Goal: Information Seeking & Learning: Learn about a topic

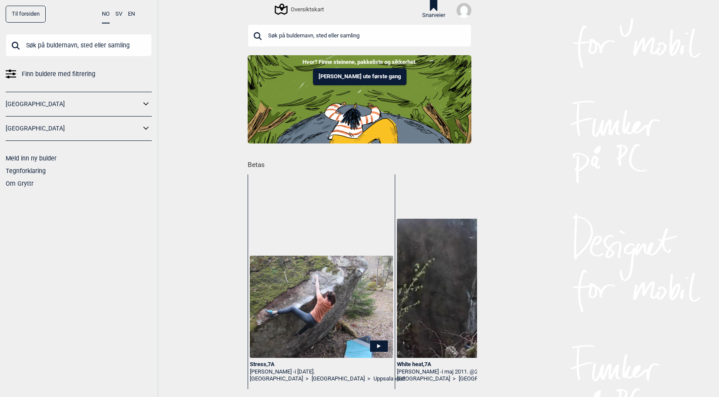
click at [58, 70] on span "Finn buldere med filtrering" at bounding box center [59, 74] width 74 height 13
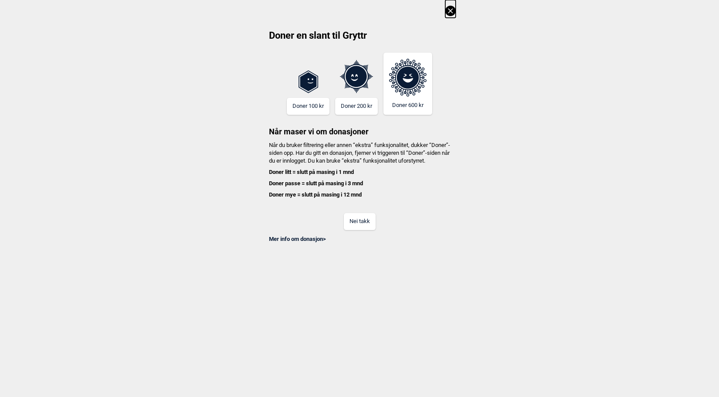
click at [371, 228] on button "Nei takk" at bounding box center [360, 221] width 32 height 17
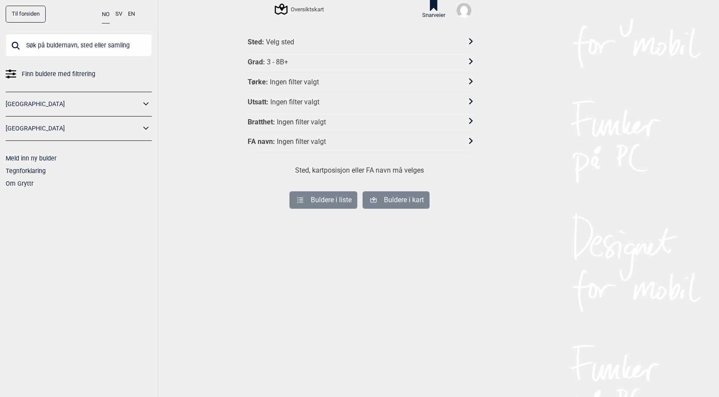
click at [286, 59] on div "Grad : 3 - 8B+" at bounding box center [354, 62] width 212 height 9
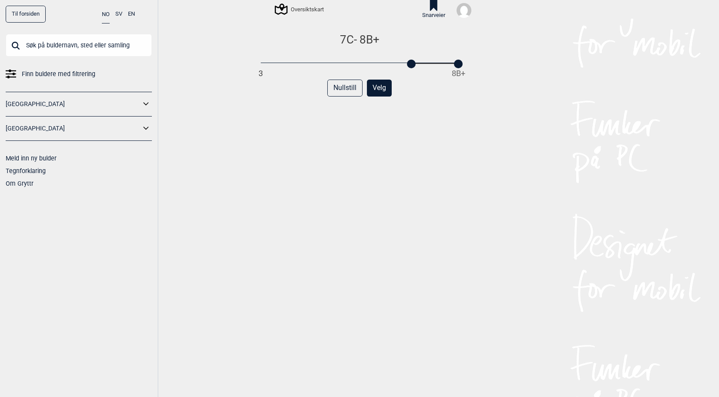
drag, startPoint x: 258, startPoint y: 63, endPoint x: 412, endPoint y: 64, distance: 154.0
click at [412, 64] on div at bounding box center [411, 64] width 9 height 9
drag, startPoint x: 459, startPoint y: 65, endPoint x: 410, endPoint y: 65, distance: 48.7
click at [410, 65] on div at bounding box center [411, 64] width 9 height 9
click at [380, 87] on button "Velg" at bounding box center [379, 88] width 25 height 17
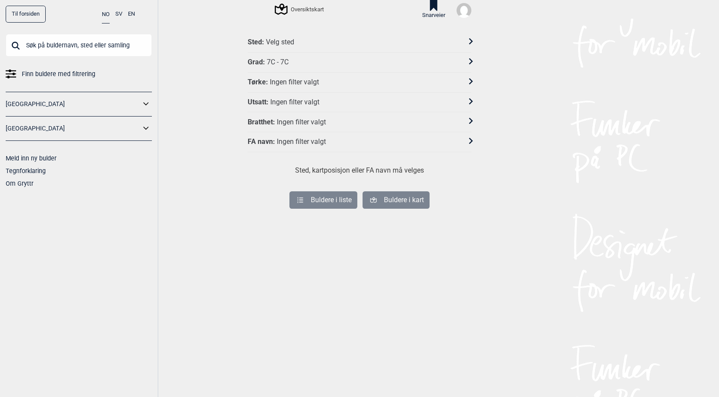
click at [276, 39] on div "Velg sted" at bounding box center [280, 42] width 28 height 9
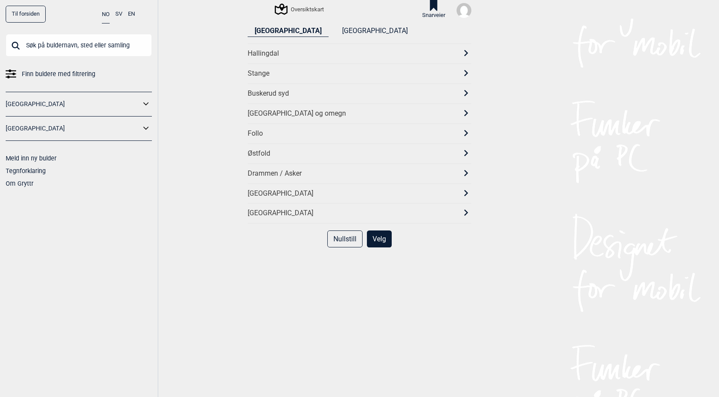
click at [273, 111] on div "[GEOGRAPHIC_DATA] og omegn" at bounding box center [352, 113] width 208 height 9
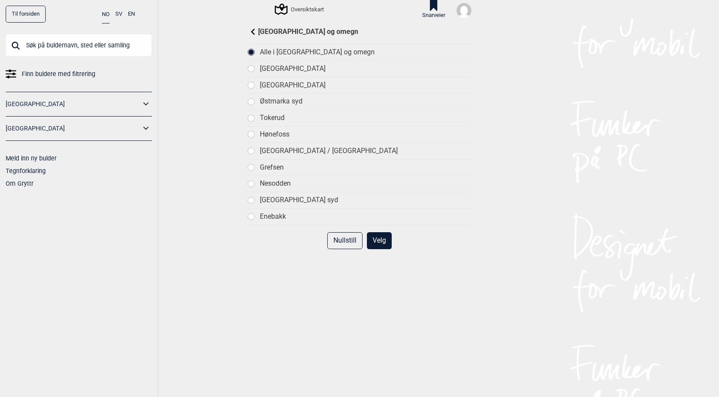
click at [248, 82] on div at bounding box center [251, 85] width 6 height 6
click at [253, 50] on div "Alle i Oslo og omegn" at bounding box center [360, 52] width 224 height 17
click at [368, 237] on button "Velg" at bounding box center [379, 240] width 25 height 17
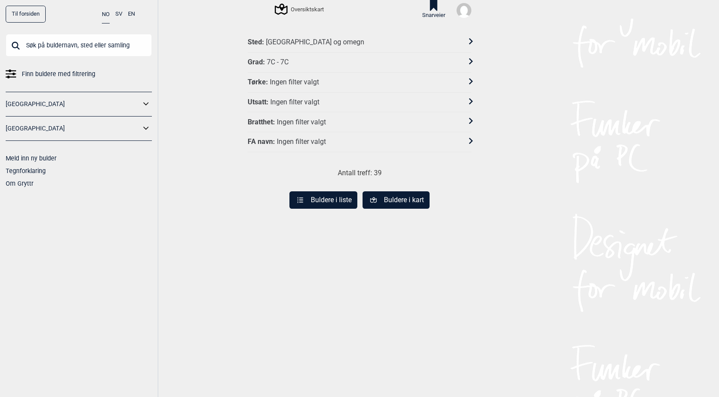
click at [322, 198] on button "Buldere i liste" at bounding box center [323, 199] width 68 height 17
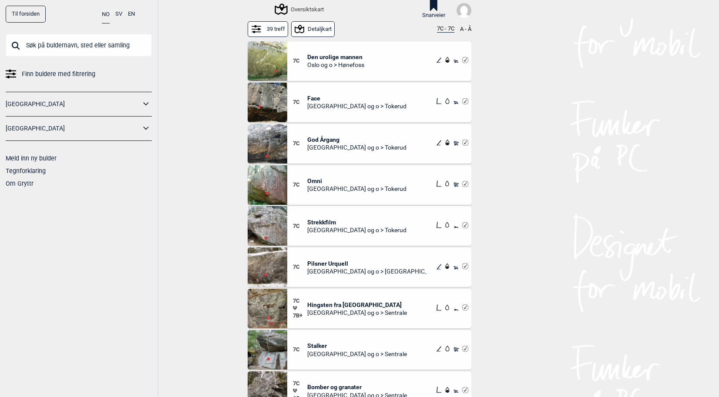
click at [315, 97] on span "Face" at bounding box center [356, 98] width 99 height 8
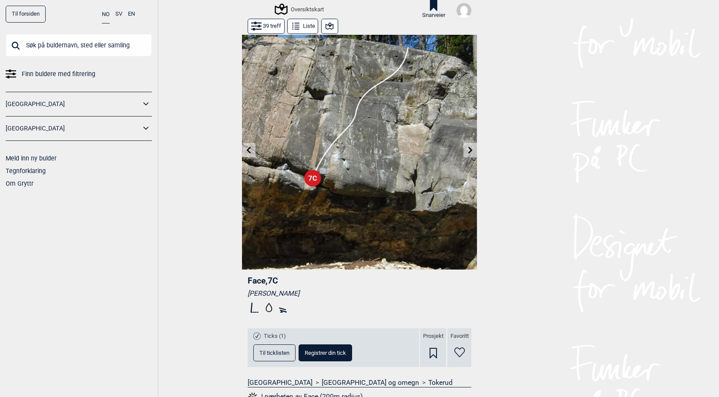
click at [268, 354] on span "Til ticklisten" at bounding box center [274, 353] width 30 height 6
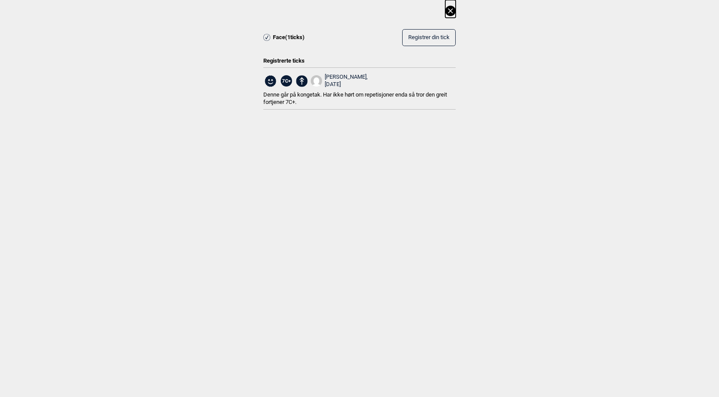
click at [447, 15] on icon at bounding box center [450, 11] width 10 height 10
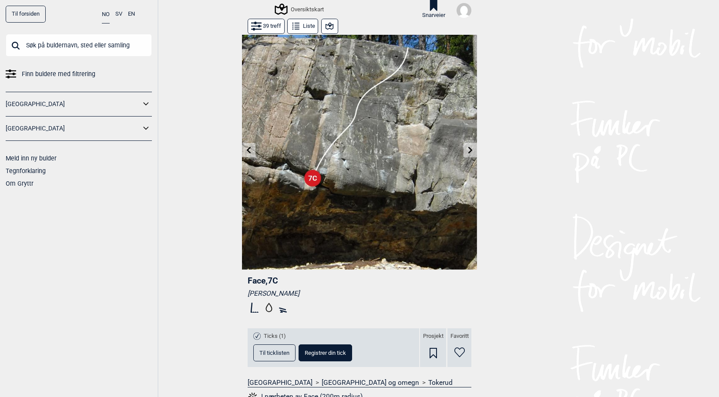
click at [469, 150] on icon at bounding box center [470, 150] width 7 height 7
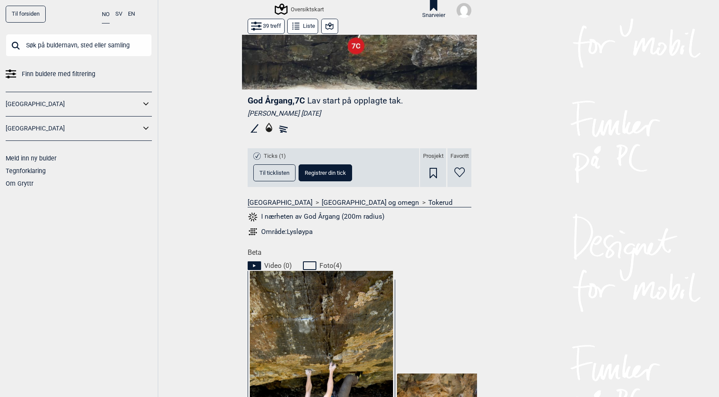
scroll to position [181, 0]
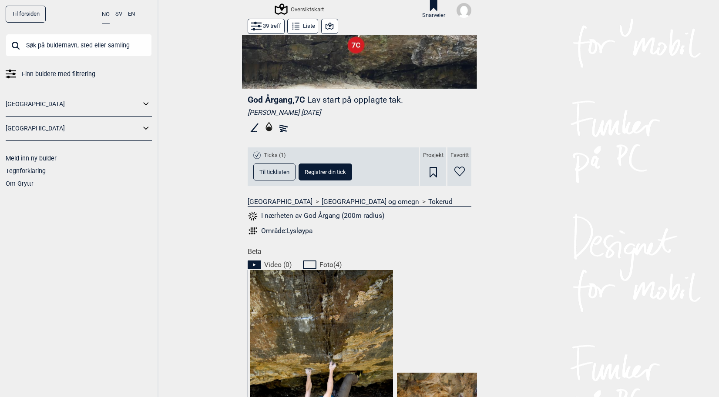
click at [281, 169] on span "Til ticklisten" at bounding box center [274, 172] width 30 height 6
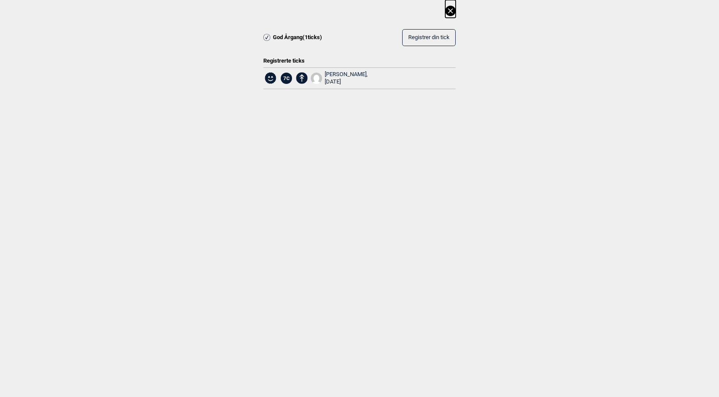
click at [448, 13] on icon at bounding box center [450, 10] width 5 height 5
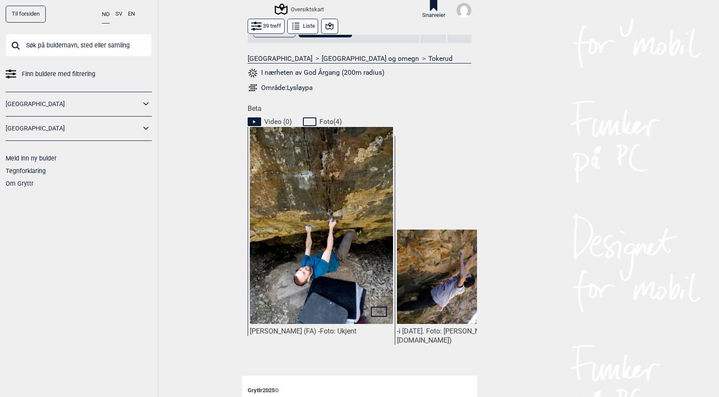
scroll to position [355, 0]
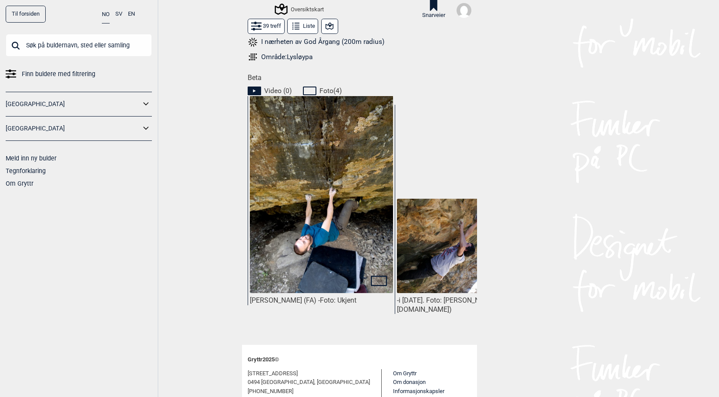
drag, startPoint x: 315, startPoint y: 332, endPoint x: 365, endPoint y: 342, distance: 50.3
click at [365, 342] on div "39 treff Liste God Årgang , 7C Lav start på opplagte tak. Dag Hagen 2007.05.20 …" at bounding box center [359, 4] width 235 height 681
drag, startPoint x: 365, startPoint y: 342, endPoint x: 683, endPoint y: 257, distance: 329.3
click at [684, 257] on div "Til forsiden NO SV EN Finn buldere med filtrering Norge Sverige Meld inn ny bul…" at bounding box center [359, 198] width 719 height 397
click at [341, 220] on img at bounding box center [321, 202] width 143 height 214
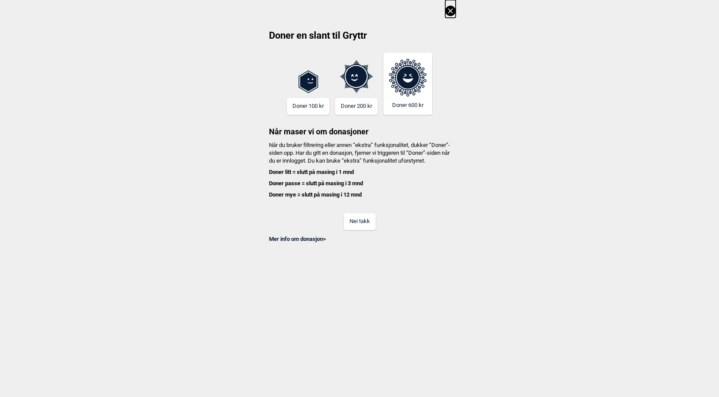
click at [363, 230] on button "Nei takk" at bounding box center [360, 221] width 32 height 17
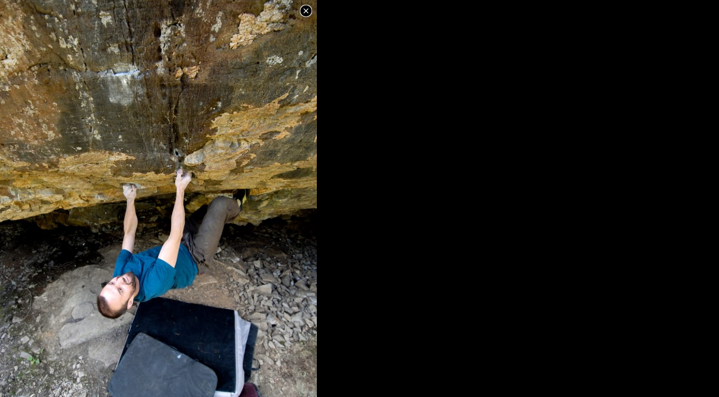
click at [308, 10] on icon at bounding box center [306, 11] width 10 height 10
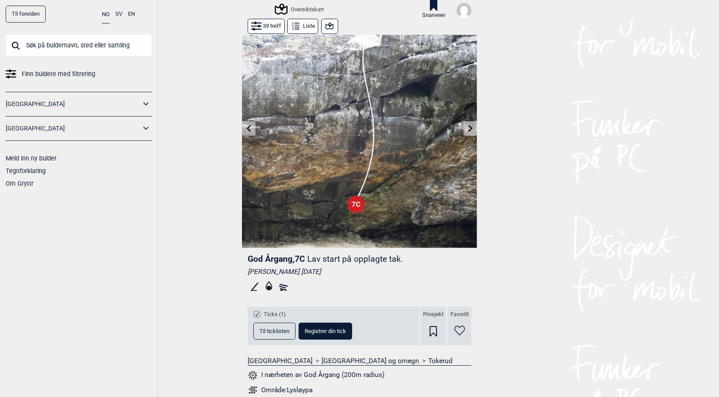
scroll to position [0, 0]
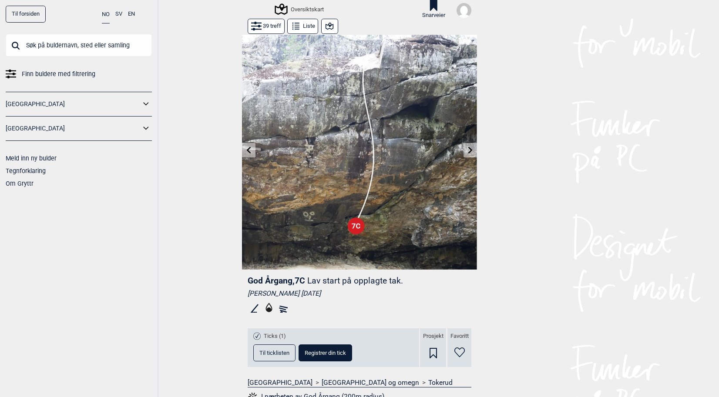
click at [258, 25] on button "39 treff" at bounding box center [266, 26] width 37 height 15
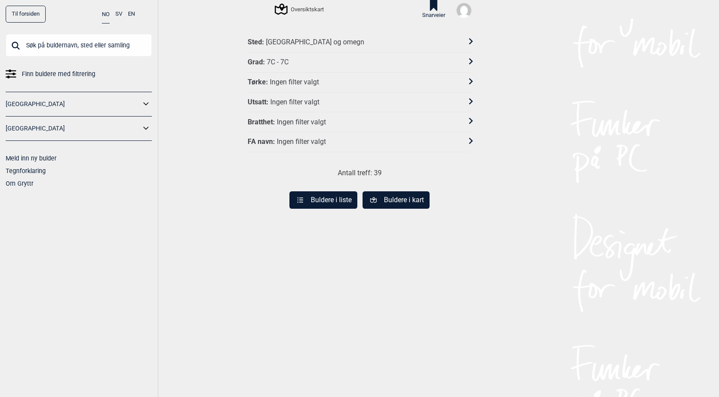
click at [312, 199] on button "Buldere i liste" at bounding box center [323, 199] width 68 height 17
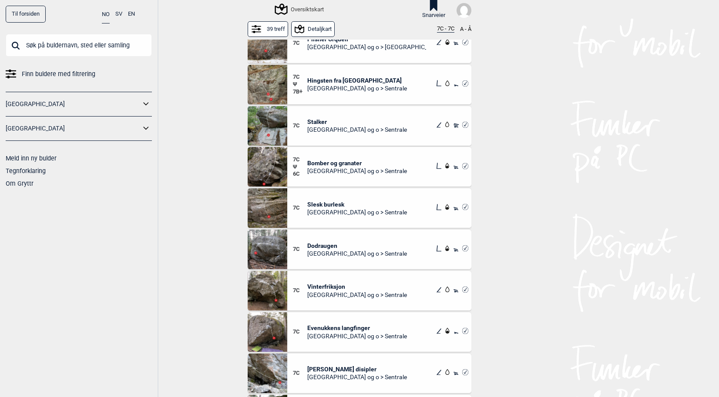
scroll to position [261, 0]
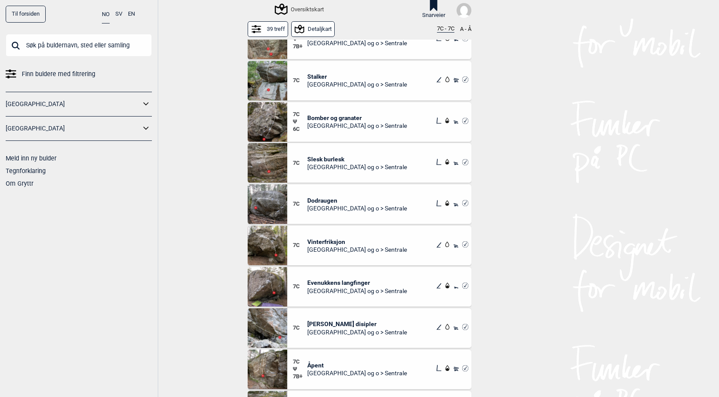
click at [324, 241] on span "Vinterfriksjon" at bounding box center [357, 242] width 100 height 8
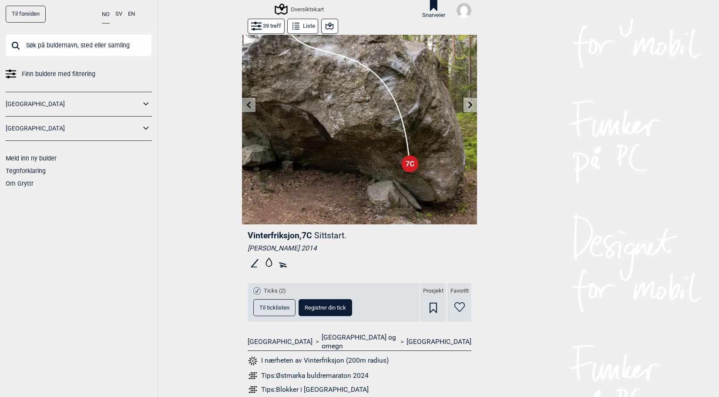
scroll to position [87, 0]
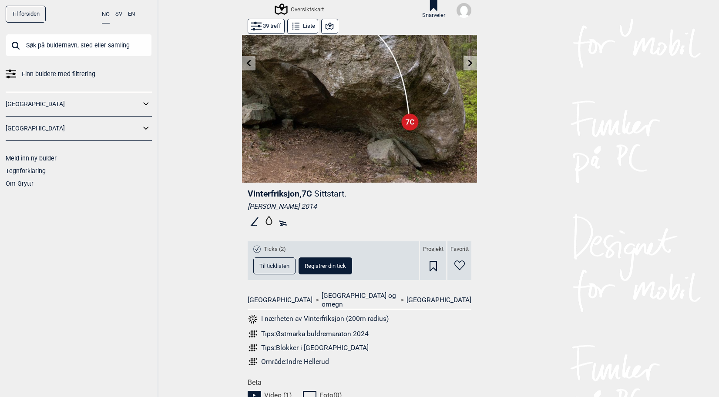
click at [265, 260] on button "Til ticklisten" at bounding box center [274, 266] width 42 height 17
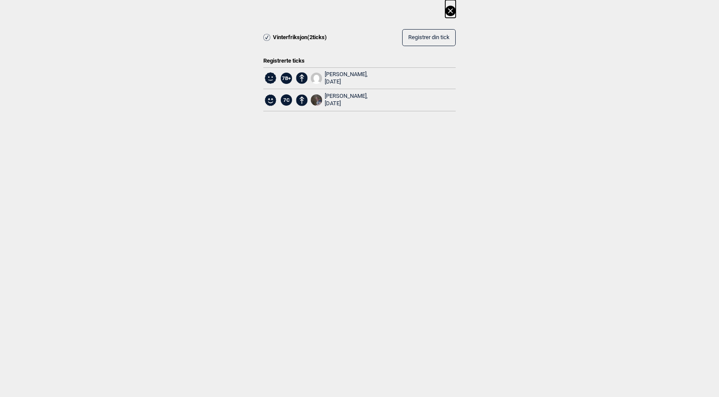
click at [452, 9] on icon at bounding box center [450, 10] width 5 height 5
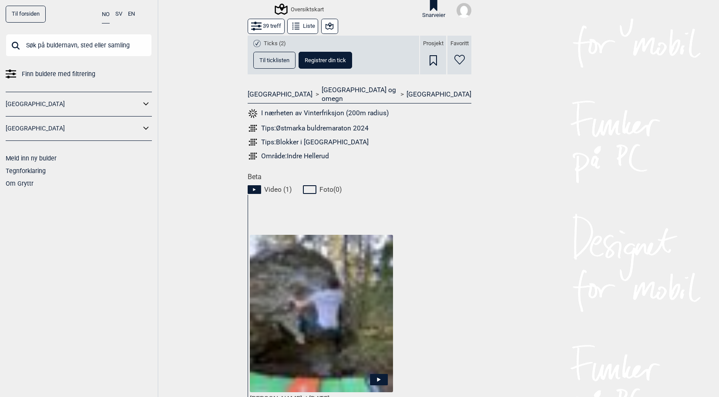
scroll to position [348, 0]
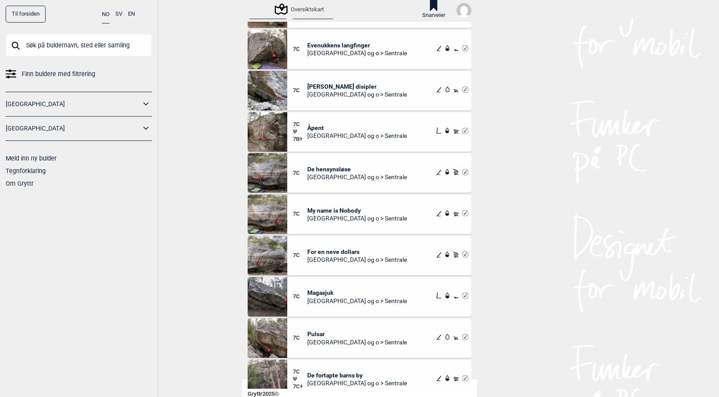
scroll to position [514, 0]
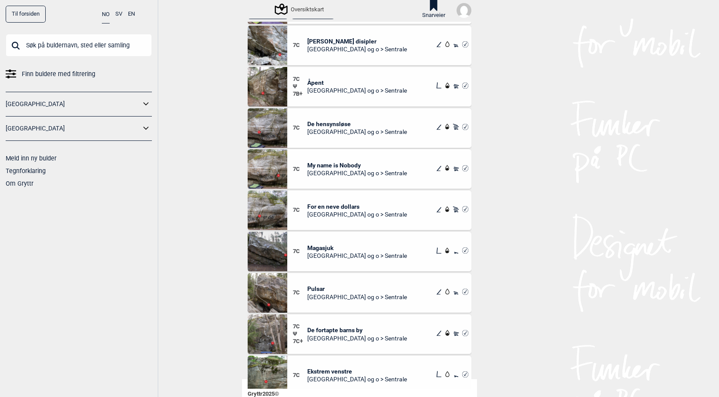
click at [311, 289] on span "Pulsar" at bounding box center [357, 289] width 100 height 8
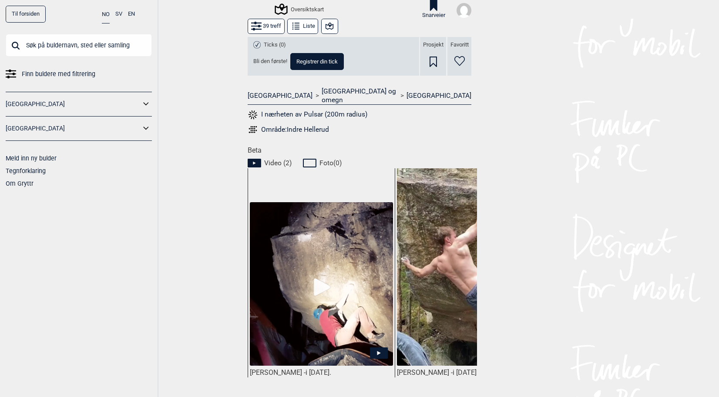
scroll to position [305, 0]
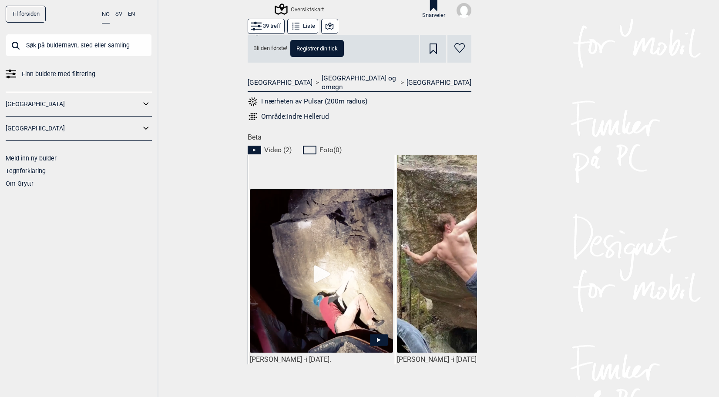
click at [422, 274] on img at bounding box center [468, 262] width 143 height 214
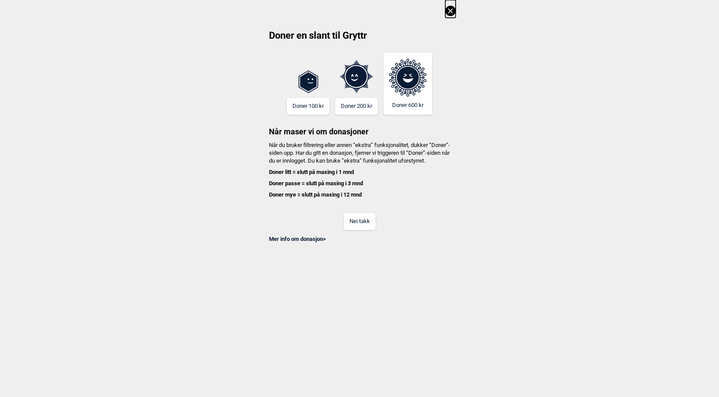
click at [356, 230] on button "Nei takk" at bounding box center [360, 221] width 32 height 17
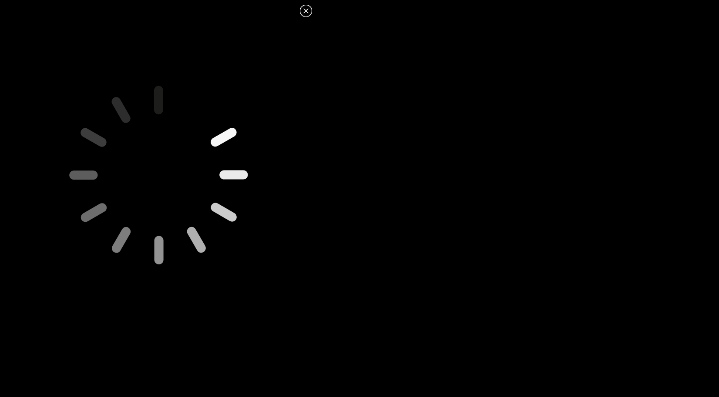
click at [160, 149] on icon at bounding box center [158, 174] width 417 height 417
click at [305, 12] on icon at bounding box center [306, 11] width 10 height 10
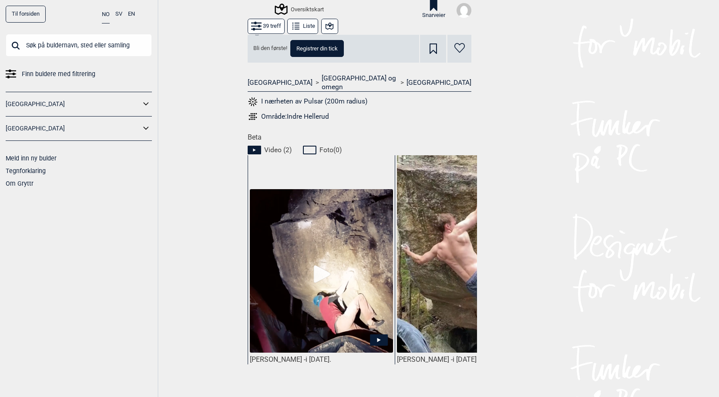
click at [354, 295] on img at bounding box center [321, 271] width 143 height 164
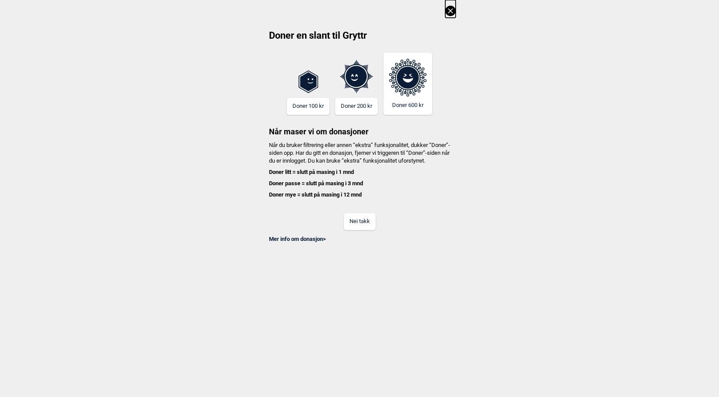
click at [360, 226] on button "Nei takk" at bounding box center [360, 221] width 32 height 17
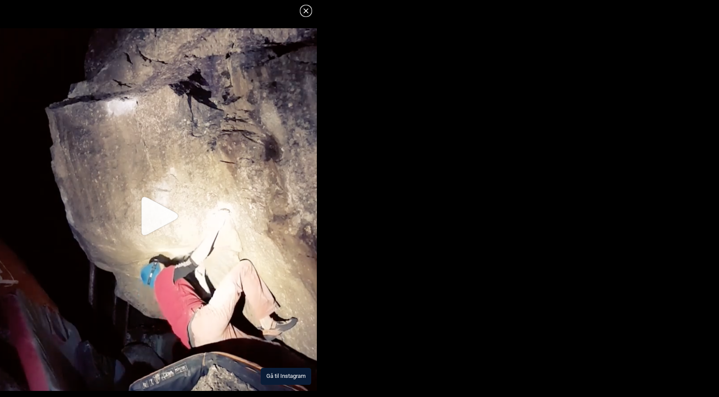
click at [160, 212] on img at bounding box center [158, 209] width 317 height 363
click at [288, 370] on button "Gå til Instagram" at bounding box center [286, 376] width 50 height 17
click at [284, 376] on button "Gå til Instagram" at bounding box center [286, 376] width 50 height 17
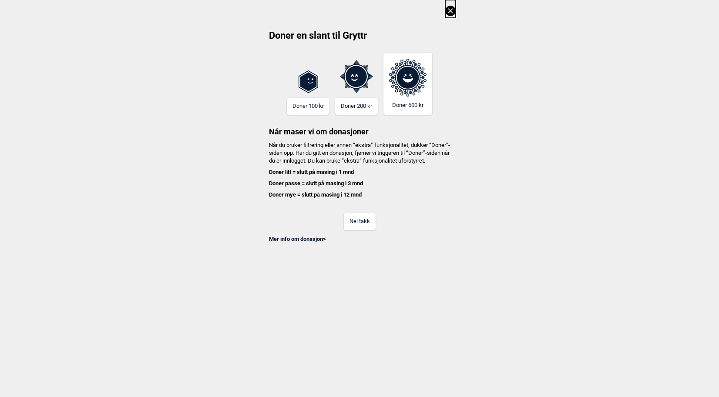
click at [359, 230] on button "Nei takk" at bounding box center [360, 221] width 32 height 17
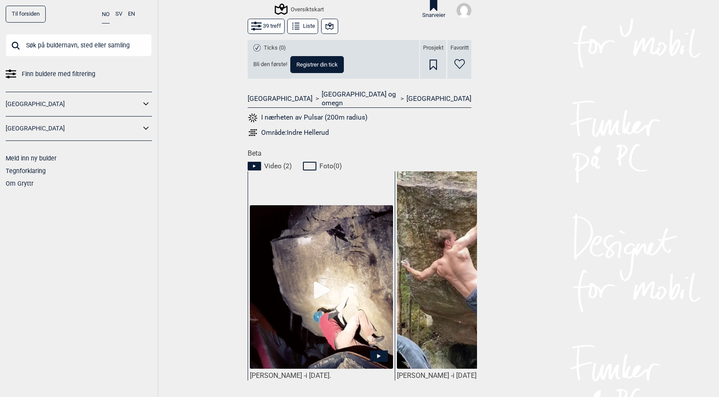
scroll to position [288, 0]
click at [314, 314] on img at bounding box center [321, 288] width 143 height 164
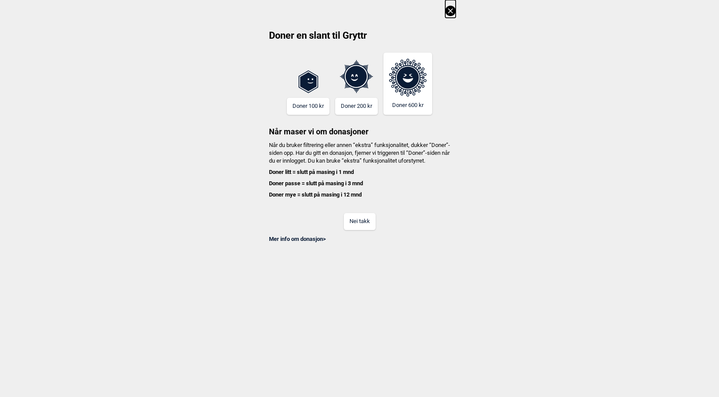
click at [354, 227] on button "Nei takk" at bounding box center [360, 221] width 32 height 17
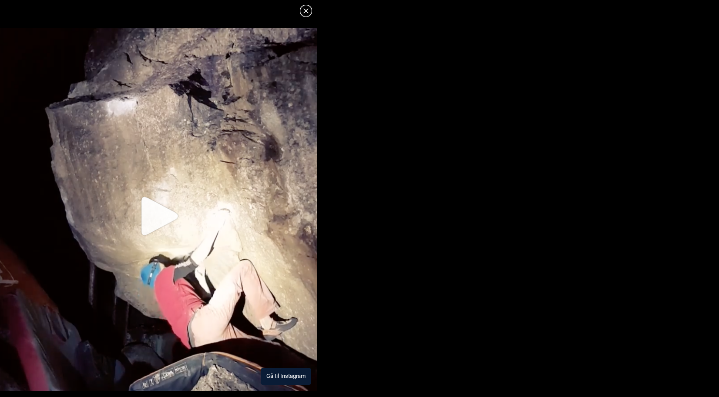
click at [157, 244] on img at bounding box center [158, 209] width 317 height 363
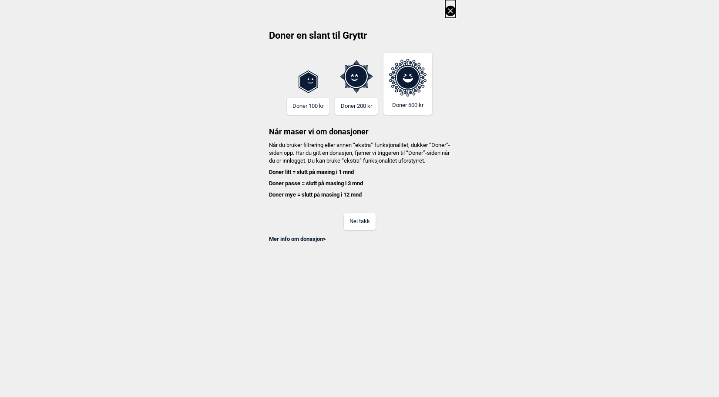
scroll to position [79, 0]
click at [352, 227] on button "Nei takk" at bounding box center [360, 221] width 32 height 17
click at [351, 230] on button "Nei takk" at bounding box center [360, 221] width 32 height 17
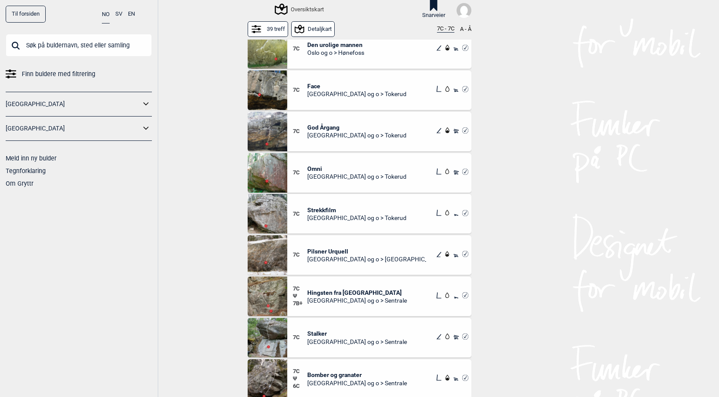
scroll to position [0, 0]
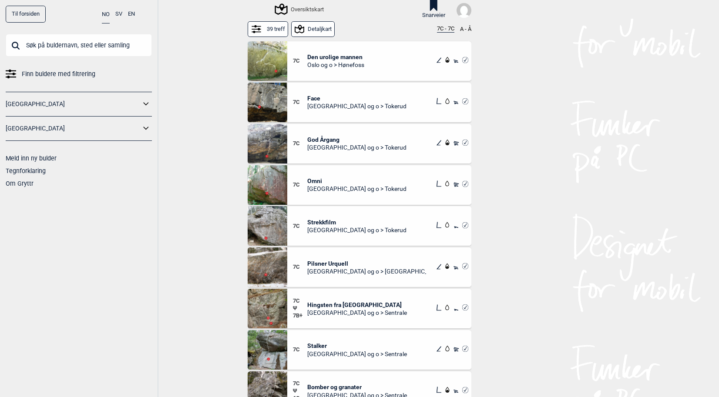
click at [267, 34] on button "39 treff" at bounding box center [268, 28] width 40 height 15
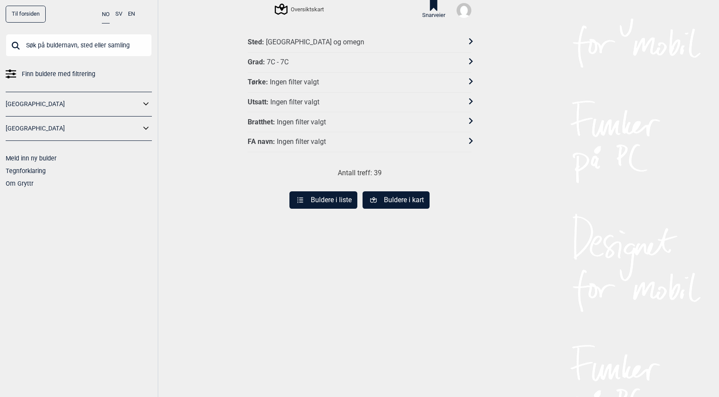
click at [337, 198] on button "Buldere i liste" at bounding box center [323, 199] width 68 height 17
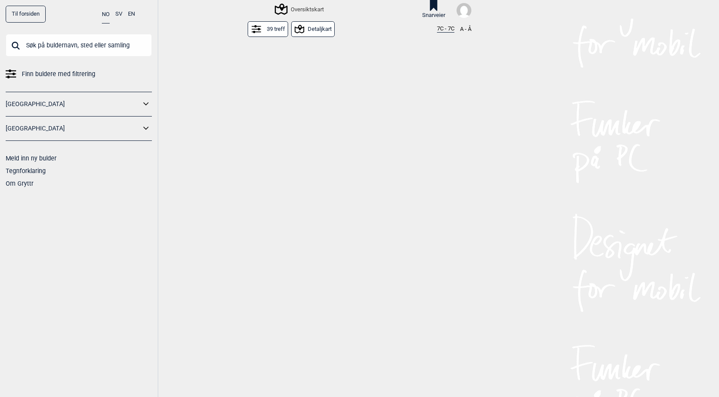
scroll to position [79, 0]
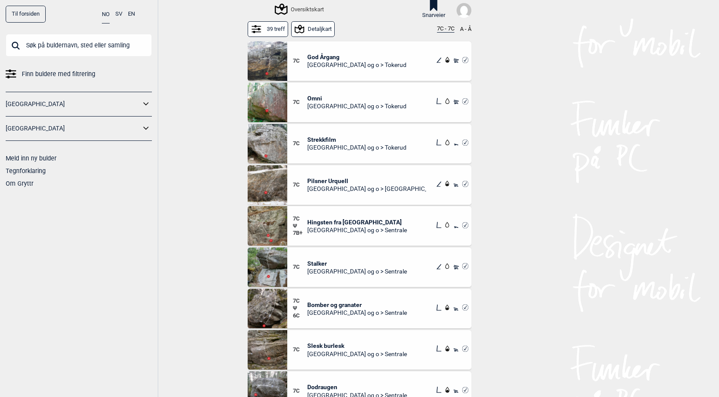
drag, startPoint x: 276, startPoint y: 28, endPoint x: 285, endPoint y: 30, distance: 9.5
click at [277, 28] on button "39 treff" at bounding box center [268, 28] width 40 height 15
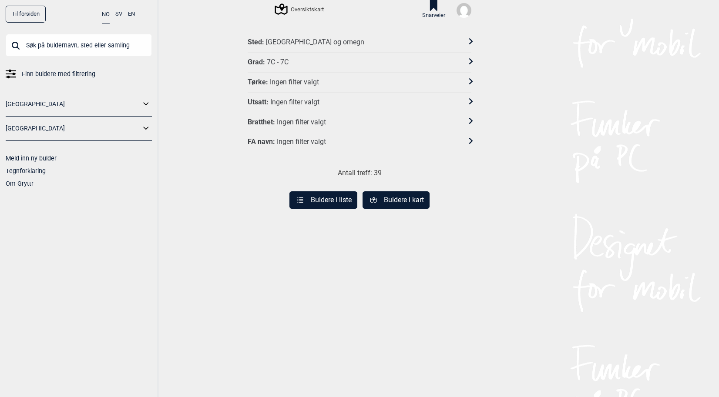
click at [278, 60] on div "7C - 7C" at bounding box center [278, 62] width 22 height 9
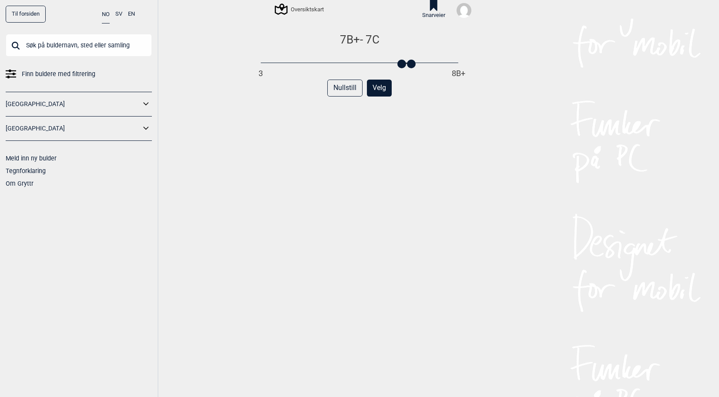
drag, startPoint x: 410, startPoint y: 64, endPoint x: 402, endPoint y: 67, distance: 8.3
click at [402, 67] on div "7B+ - 7C 3 8B+ Nullstill Velg" at bounding box center [360, 222] width 224 height 378
click at [398, 113] on div "7B+ 3 8B+ Nullstill Velg" at bounding box center [360, 222] width 224 height 378
click at [381, 86] on button "Velg" at bounding box center [379, 88] width 25 height 17
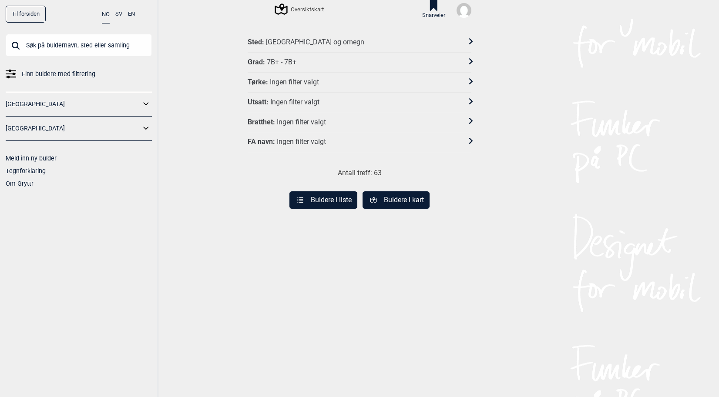
click at [328, 200] on button "Buldere i liste" at bounding box center [323, 199] width 68 height 17
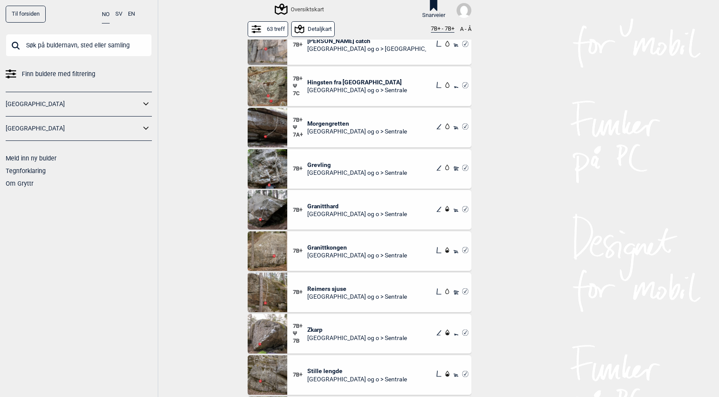
scroll to position [606, 0]
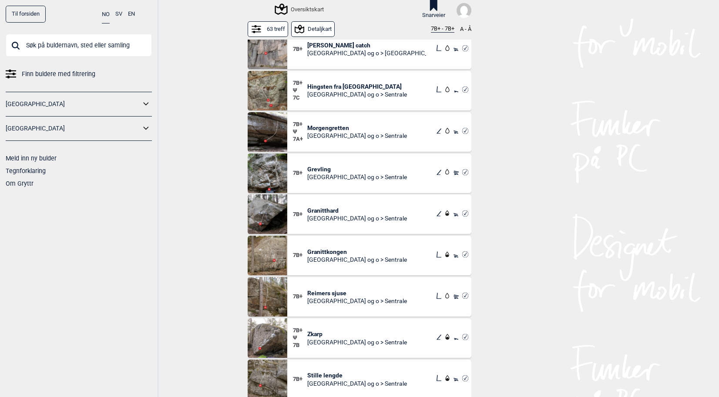
click at [326, 208] on span "Granitthard" at bounding box center [357, 211] width 100 height 8
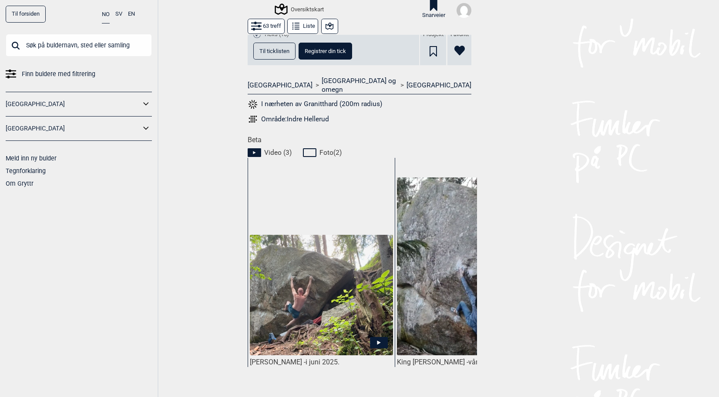
scroll to position [305, 0]
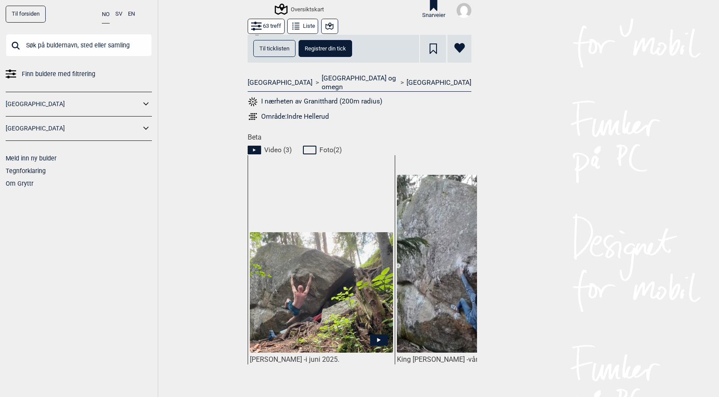
click at [345, 313] on img at bounding box center [321, 293] width 143 height 122
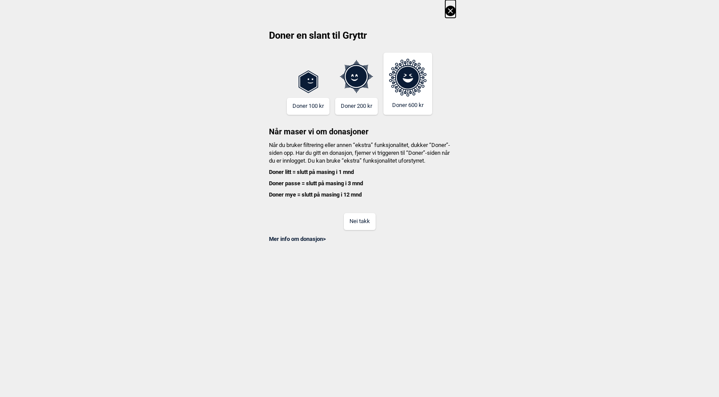
click at [364, 229] on button "Nei takk" at bounding box center [360, 221] width 32 height 17
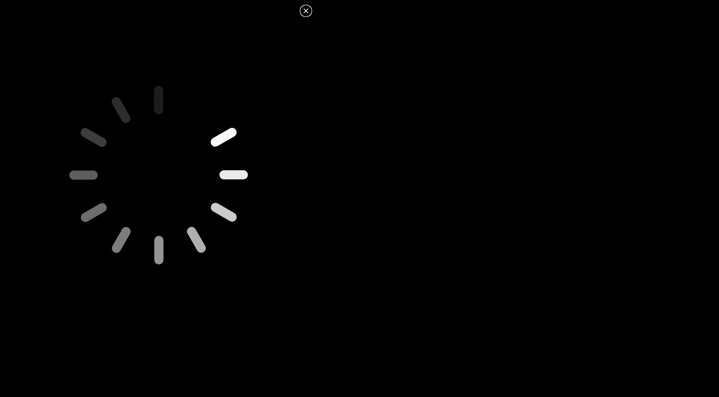
click at [152, 161] on icon at bounding box center [158, 174] width 305 height 305
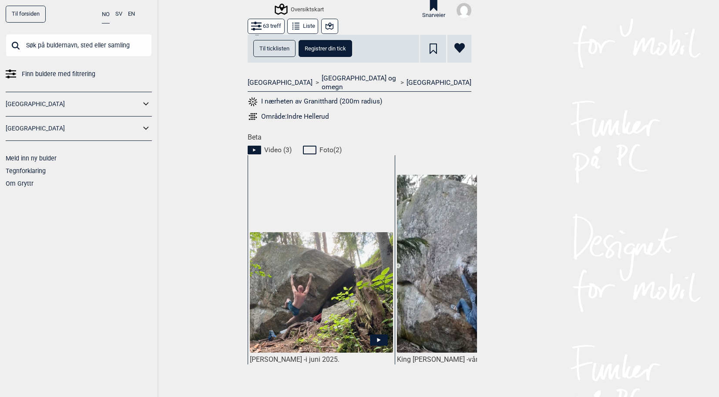
click at [345, 251] on img at bounding box center [321, 293] width 143 height 122
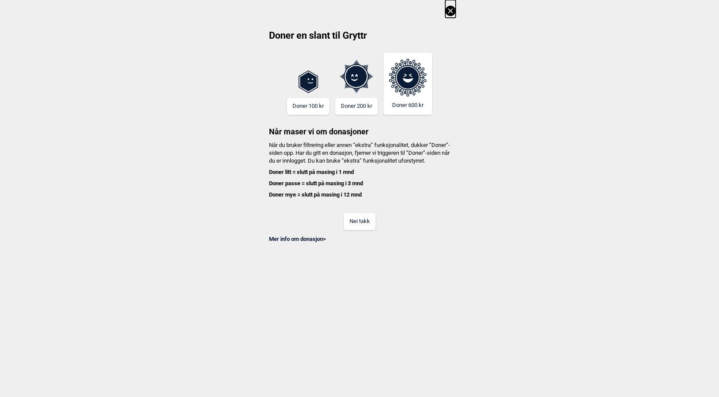
click at [360, 228] on button "Nei takk" at bounding box center [360, 221] width 32 height 17
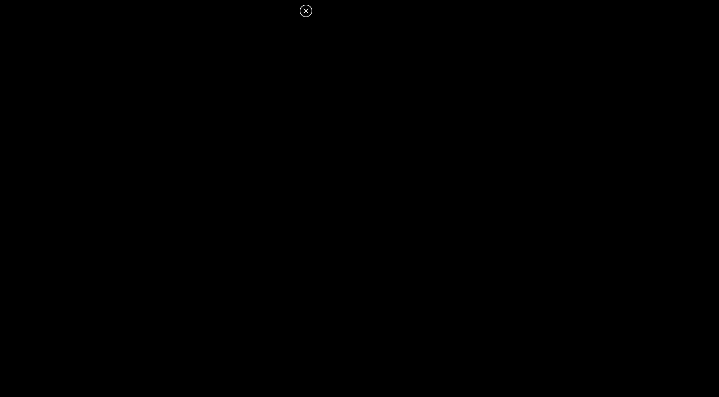
click at [306, 9] on icon at bounding box center [306, 11] width 10 height 10
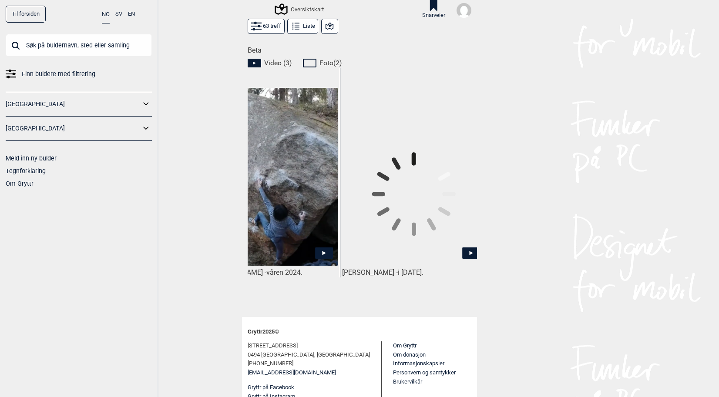
scroll to position [0, 204]
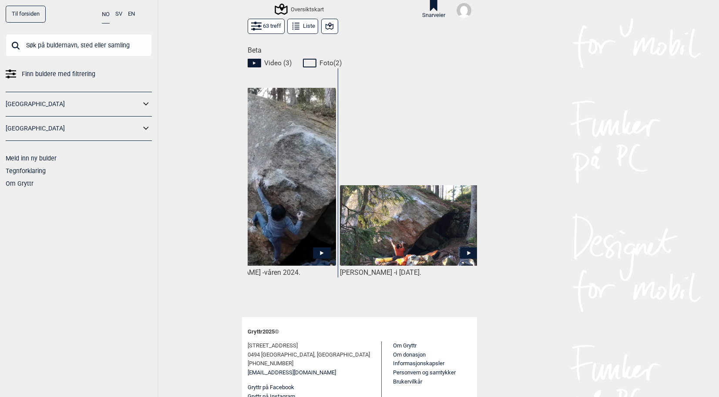
click at [429, 210] on img at bounding box center [411, 225] width 143 height 80
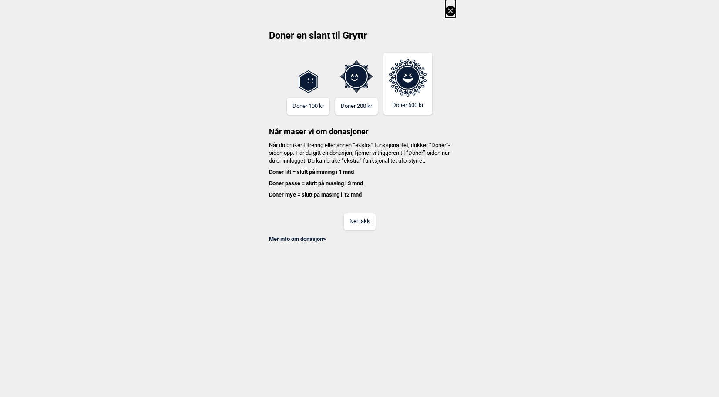
click at [355, 230] on button "Nei takk" at bounding box center [360, 221] width 32 height 17
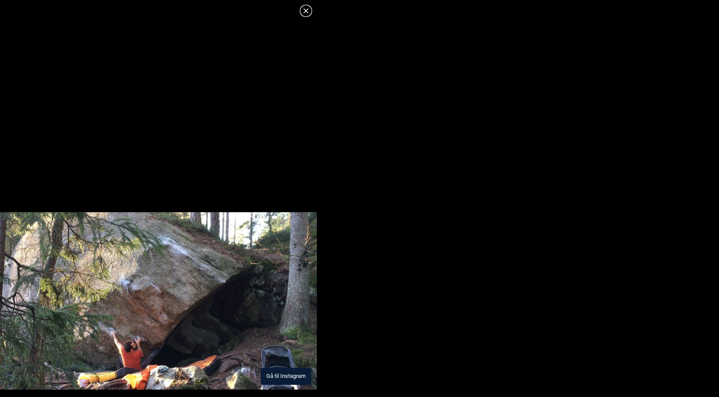
click at [282, 377] on button "Gå til Instagram" at bounding box center [286, 376] width 50 height 17
